Goal: Complete application form: Complete application form

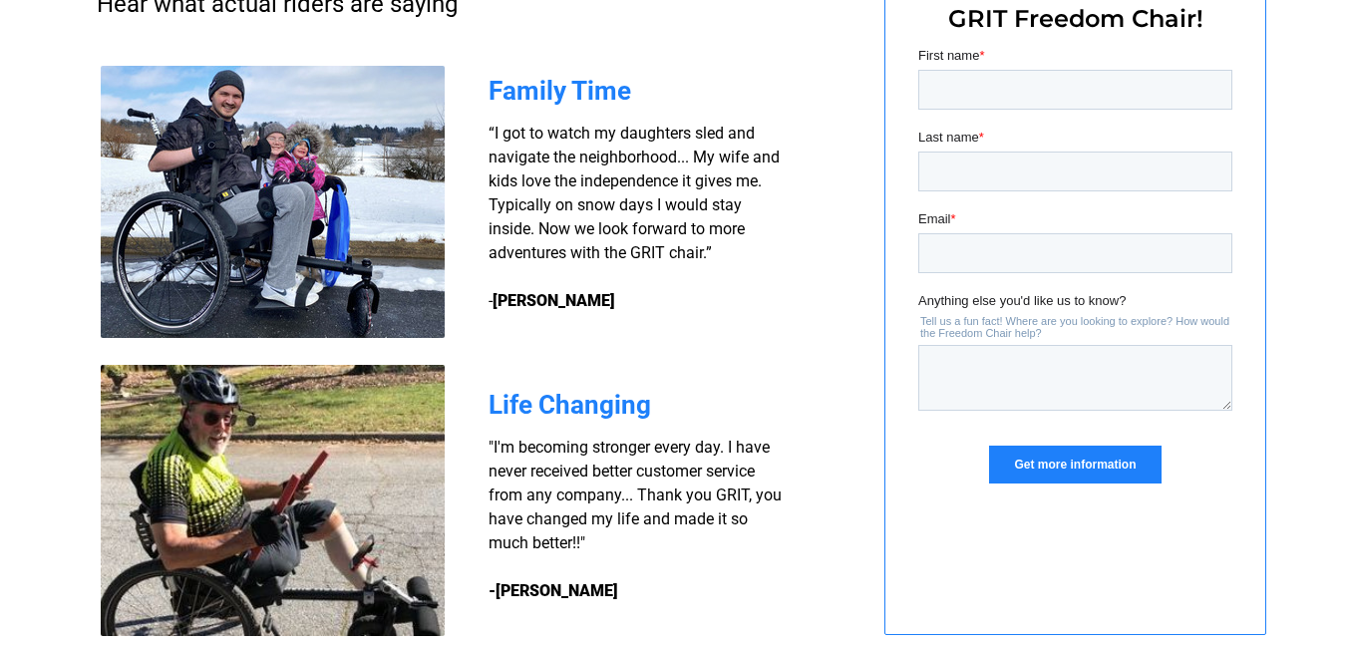
scroll to position [1496, 0]
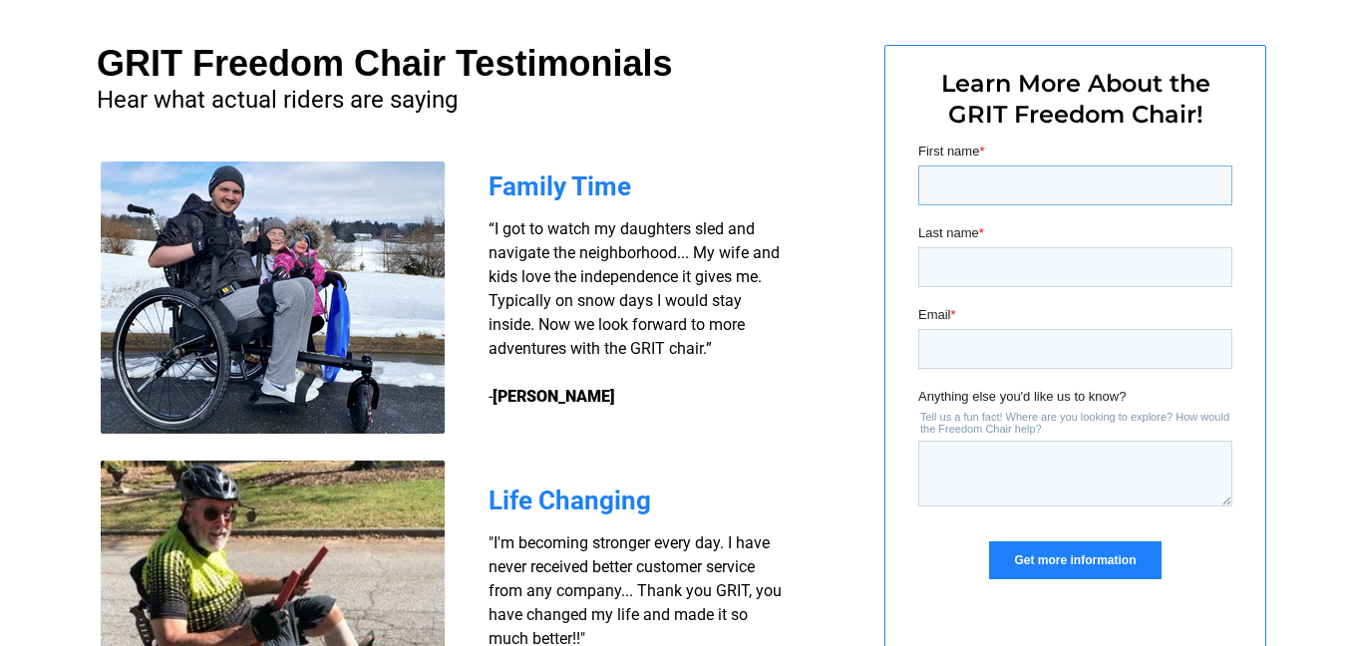
click at [952, 181] on input "First name *" at bounding box center [1075, 186] width 314 height 40
type input "CATYA"
type input "[PERSON_NAME]"
type input "C"
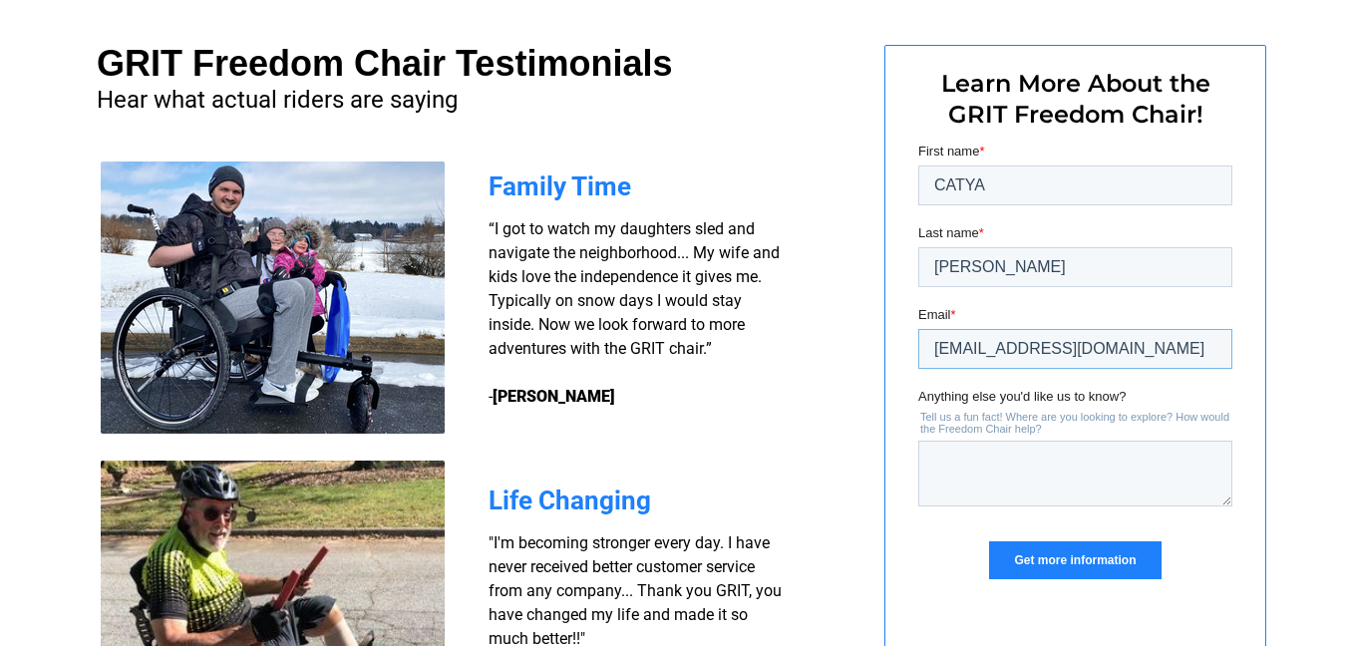
type input "[EMAIL_ADDRESS][DOMAIN_NAME]"
click at [927, 451] on textarea "Anything else you'd like us to know?" at bounding box center [1075, 474] width 314 height 66
type textarea "c"
type textarea "Camping in [GEOGRAPHIC_DATA]"
click at [1077, 558] on input "Get more information" at bounding box center [1075, 560] width 172 height 38
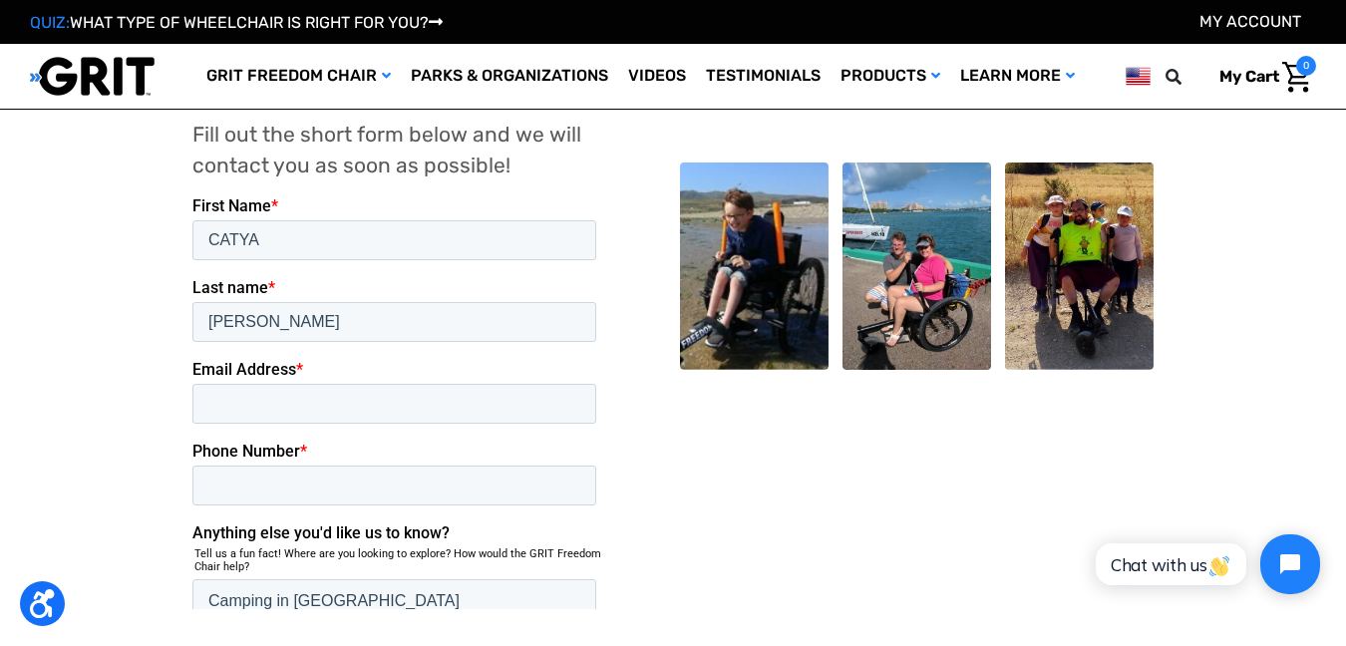
scroll to position [499, 0]
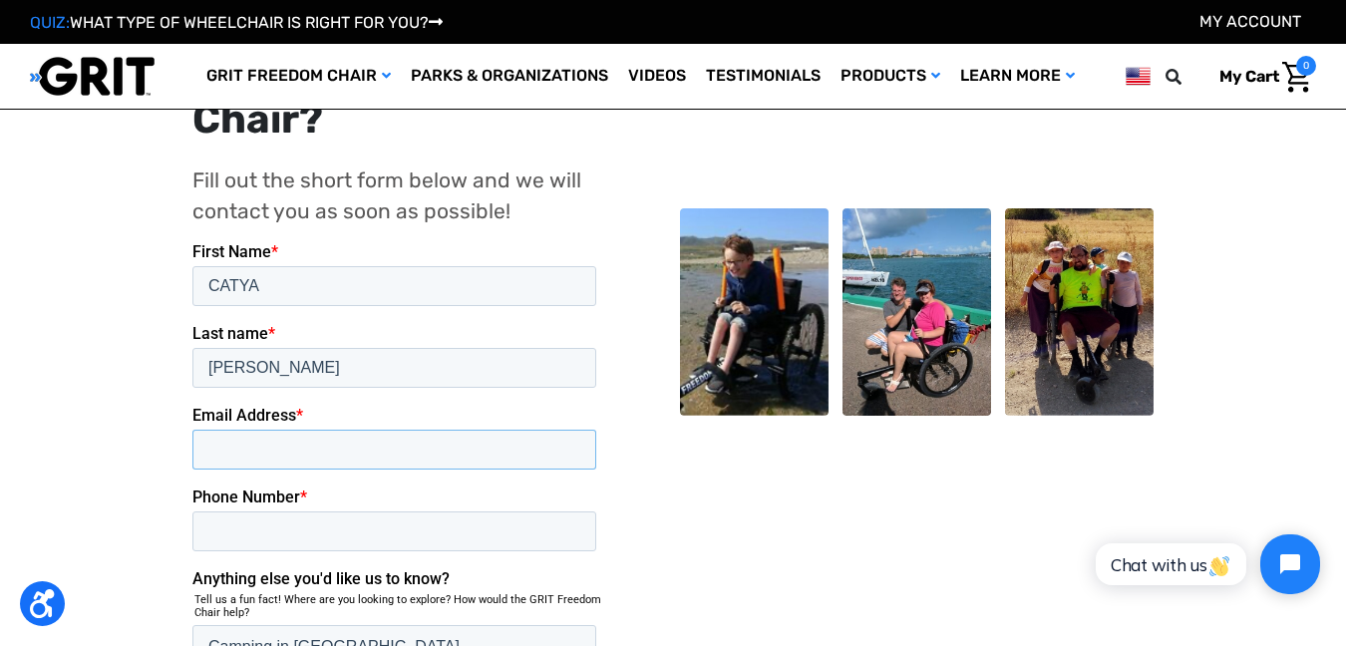
click at [203, 429] on input "Email Address *" at bounding box center [394, 449] width 404 height 40
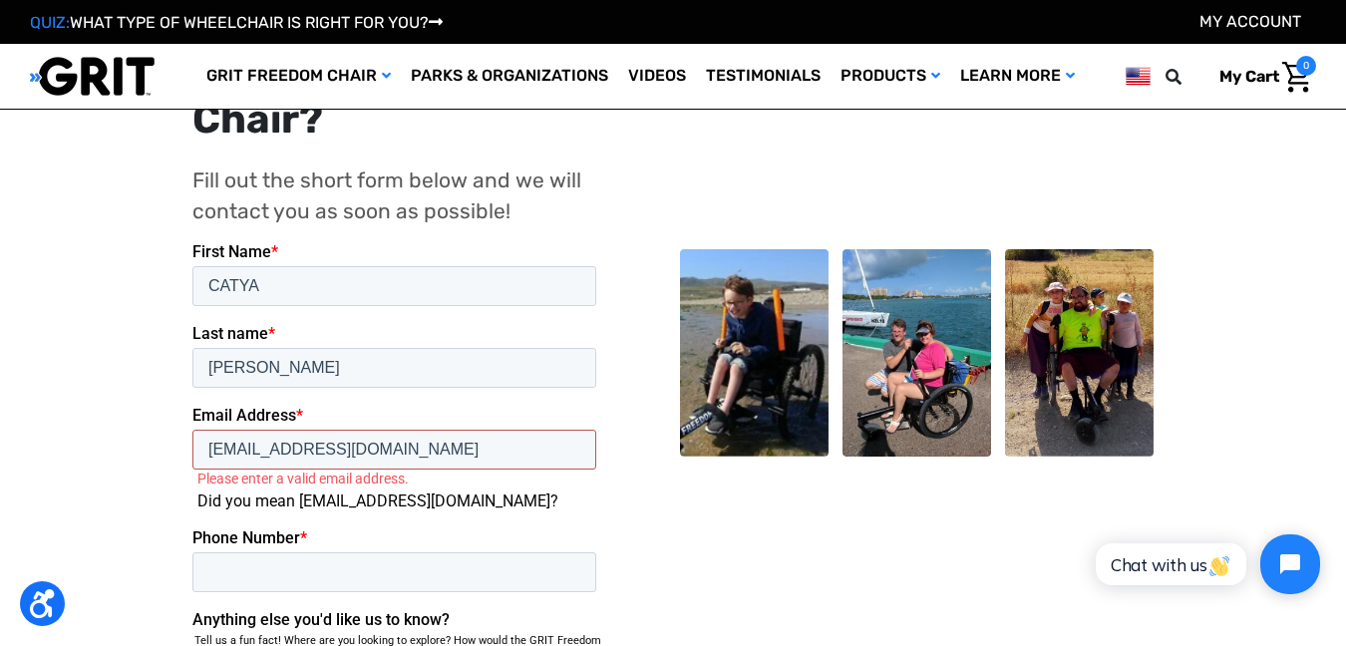
click at [212, 429] on input "catyacampbell@gmil.com" at bounding box center [394, 449] width 404 height 40
click at [200, 429] on input "catyacampbell@gmil.com" at bounding box center [394, 449] width 404 height 40
click at [297, 469] on label "Please enter a valid email address." at bounding box center [400, 478] width 407 height 18
click html "First Name * CATYA Last name * JOHNSON Email Address * catyacampbell@gmil.com P…"
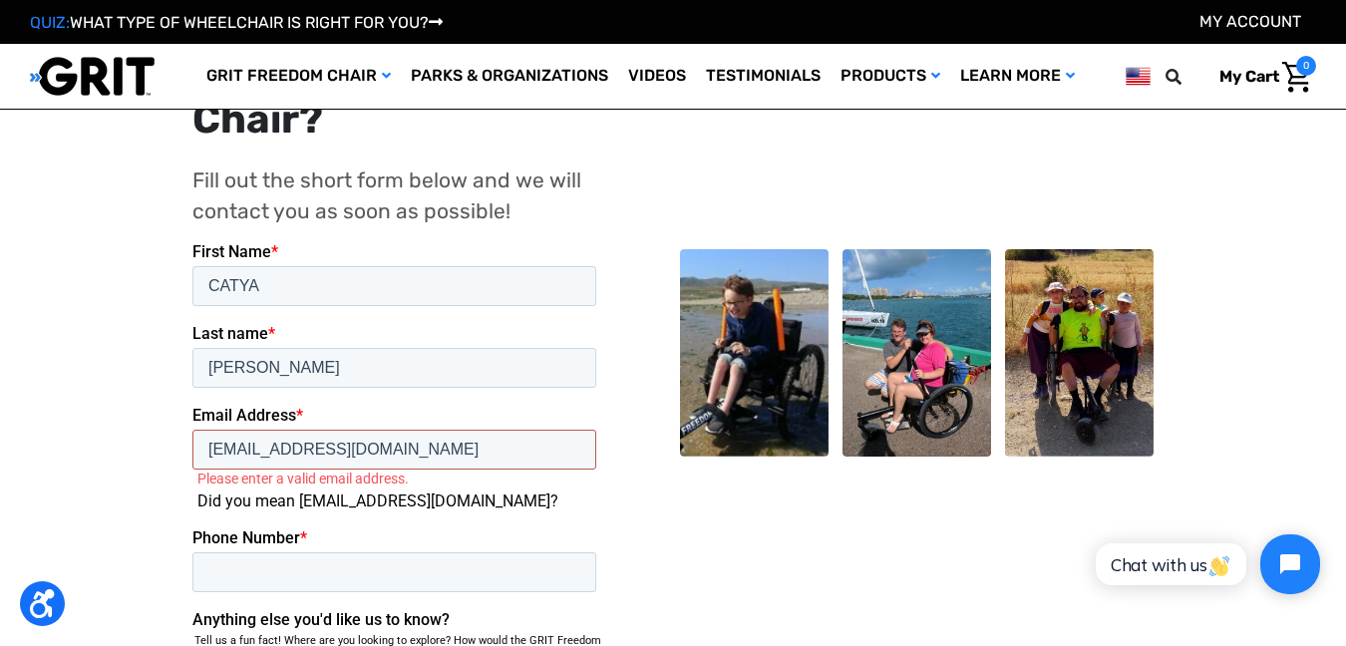
scroll to position [0, 36]
click at [368, 429] on input "catyacampbell@gmil.com" at bounding box center [394, 449] width 404 height 40
click at [312, 429] on input "catyacampbell@gmil.com" at bounding box center [394, 449] width 404 height 40
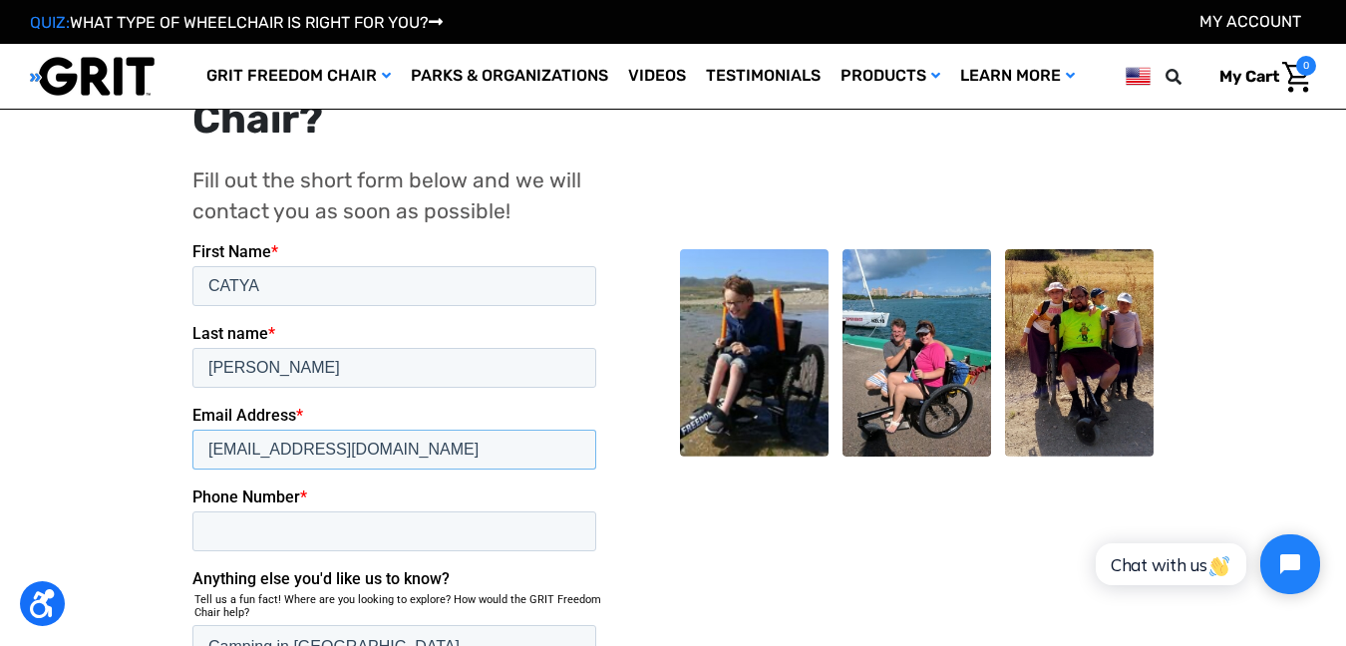
type input "[EMAIL_ADDRESS][DOMAIN_NAME]"
click at [420, 511] on input "Phone Number *" at bounding box center [394, 531] width 404 height 40
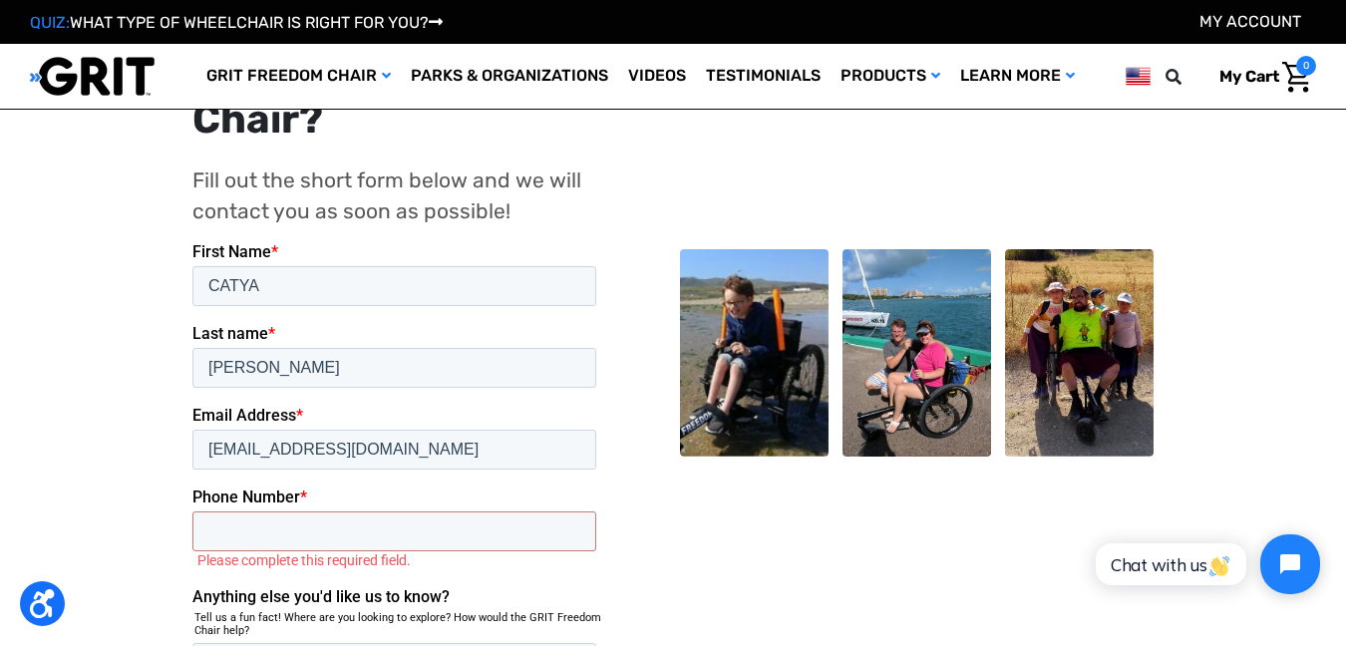
click at [230, 593] on form "First Name * CATYA Last name * JOHNSON Email Address * catyacampbell@gmail.com …" at bounding box center [398, 529] width 412 height 576
click at [451, 511] on input "Phone Number *" at bounding box center [394, 531] width 404 height 40
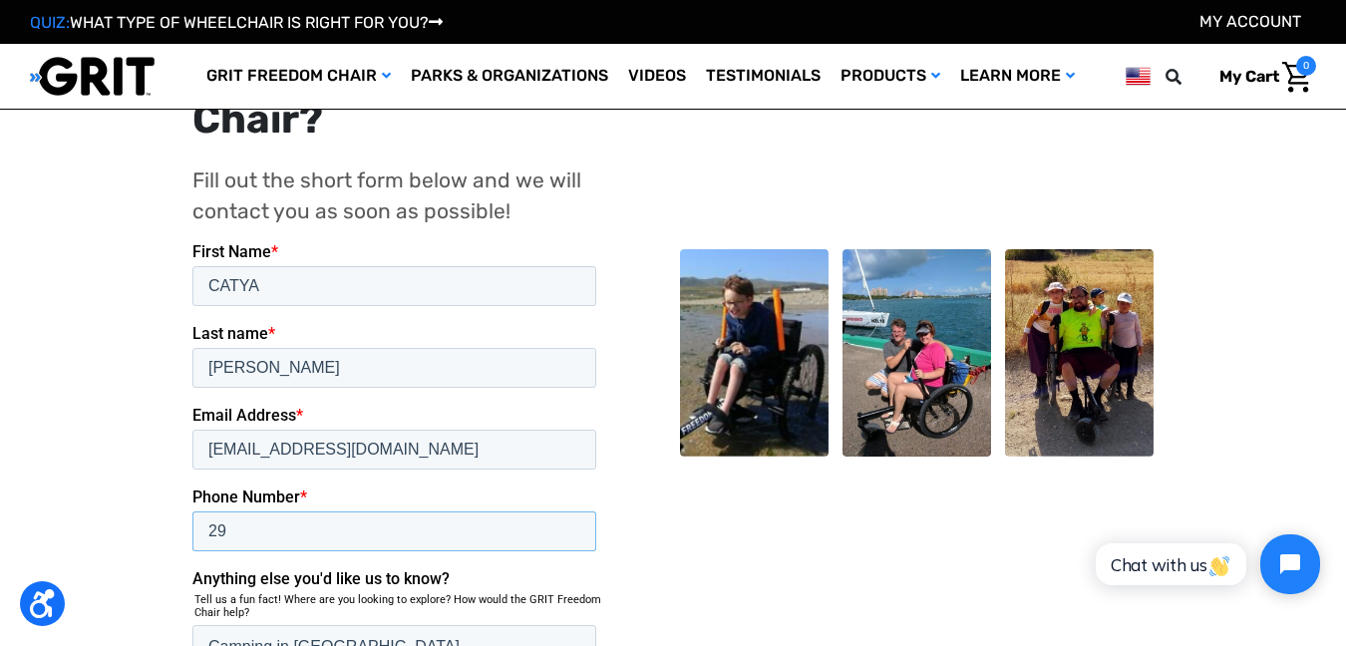
type input "2"
type input "828-3489010"
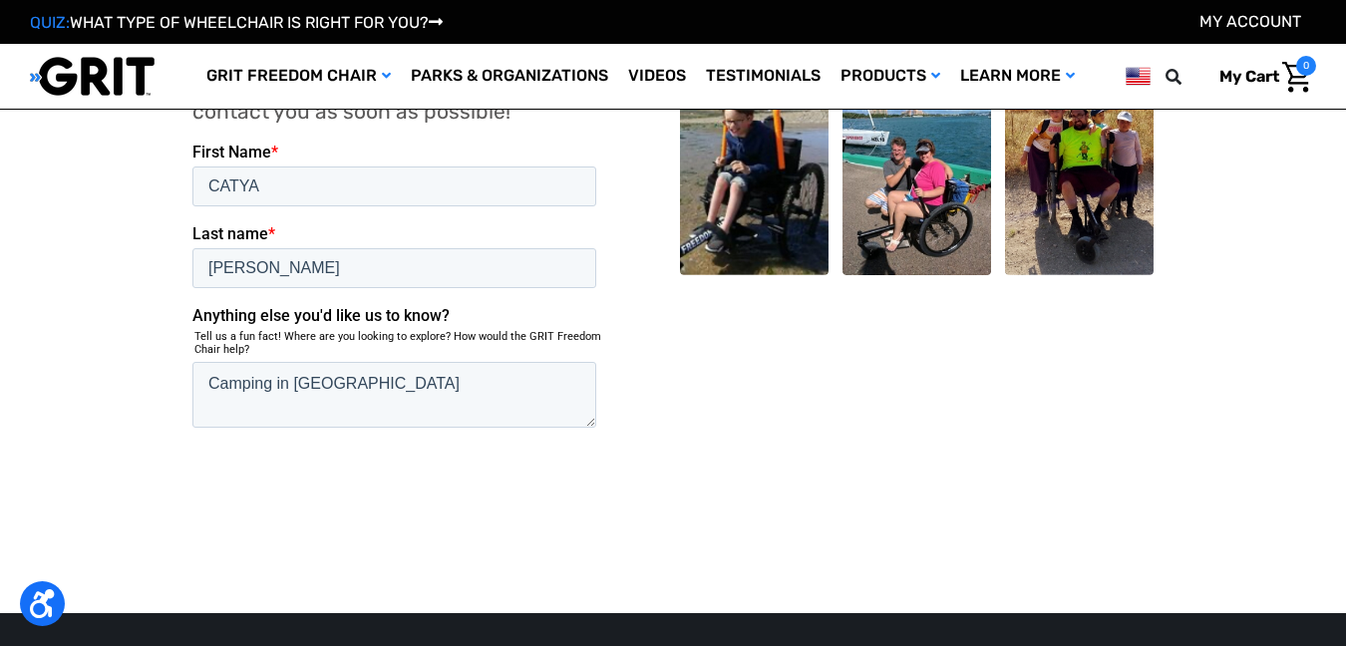
click at [216, 480] on input "Submit" at bounding box center [240, 500] width 96 height 40
